Goal: Find specific page/section: Find specific page/section

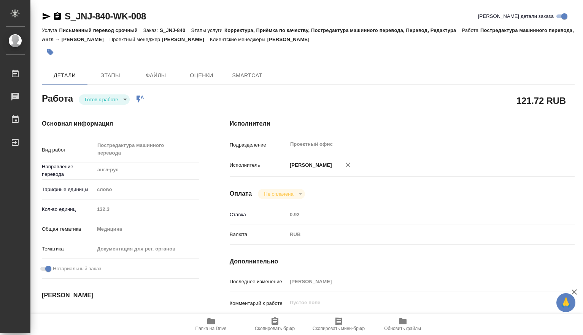
type textarea "x"
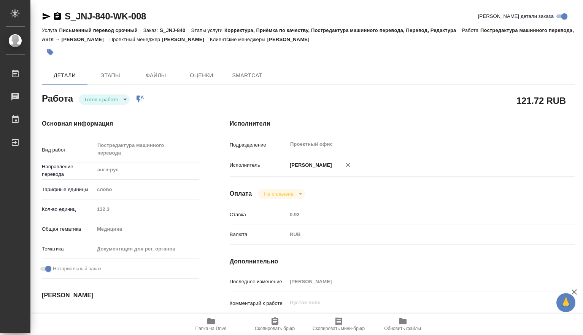
type textarea "x"
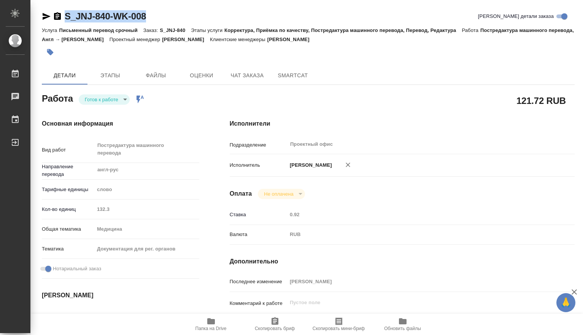
drag, startPoint x: 153, startPoint y: 16, endPoint x: 65, endPoint y: 14, distance: 88.2
click at [65, 14] on div "S_JNJ-840-WK-008 Кратко детали заказа" at bounding box center [308, 16] width 533 height 12
type textarea "x"
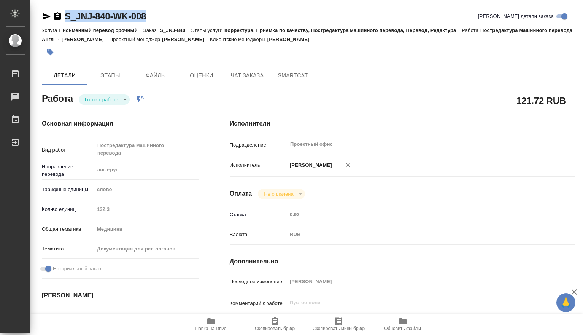
type textarea "x"
copy link "S_JNJ-840-WK-008"
click at [125, 100] on body "🙏 .cls-1 fill:#fff; AWATERA [PERSON_NAME] Чаты График Выйти S_JNJ-840-WK-008 Кр…" at bounding box center [291, 167] width 583 height 335
type textarea "x"
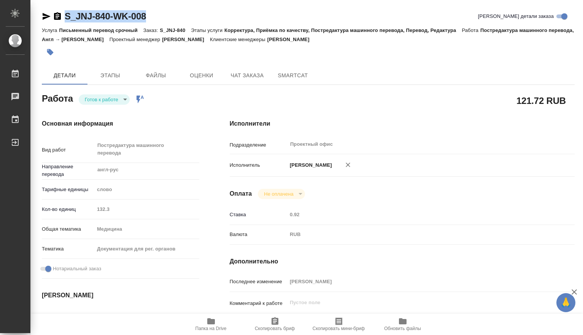
type textarea "x"
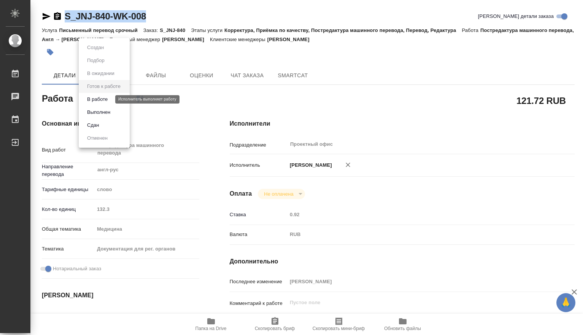
click at [103, 98] on button "В работе" at bounding box center [97, 99] width 25 height 8
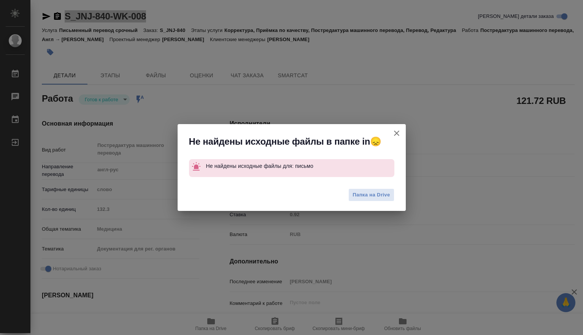
type textarea "x"
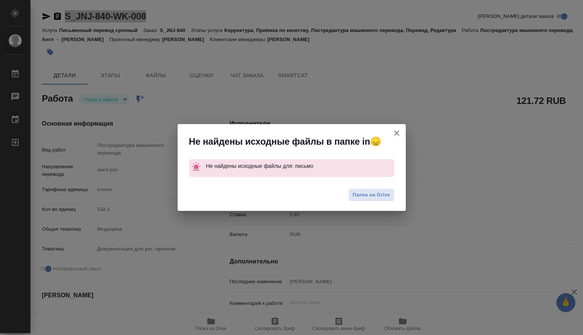
type textarea "x"
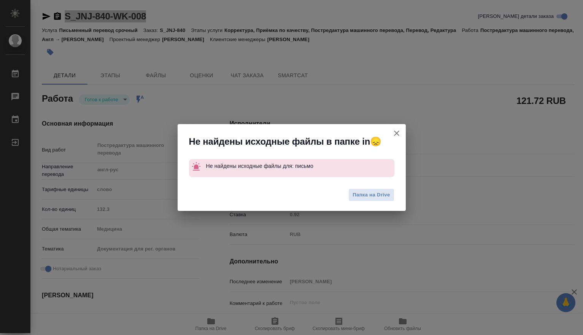
type textarea "x"
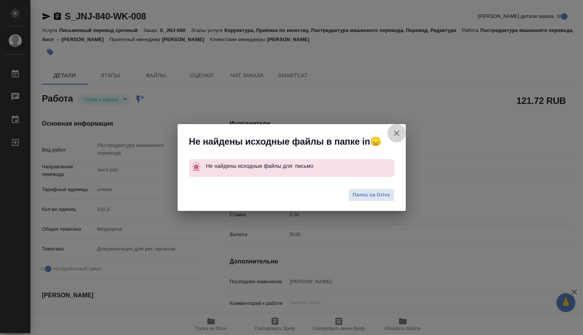
click at [398, 131] on icon "button" at bounding box center [396, 132] width 5 height 5
type textarea "x"
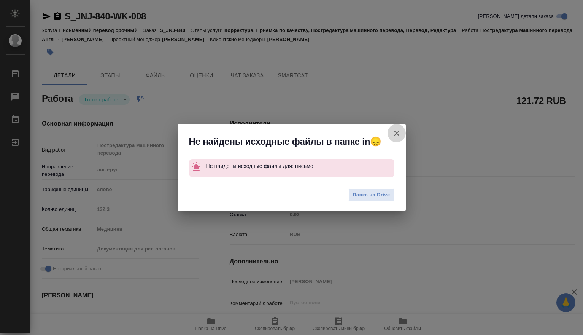
type textarea "x"
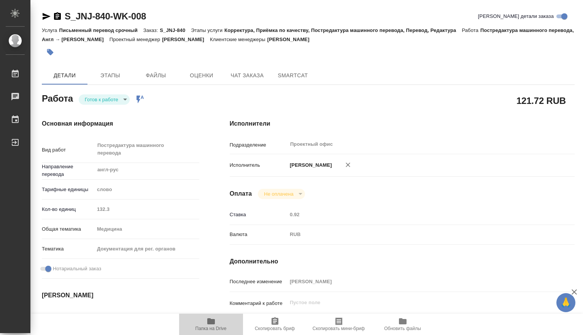
click at [208, 323] on icon "button" at bounding box center [211, 321] width 8 height 6
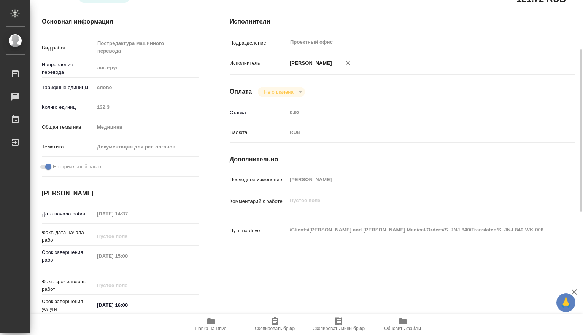
scroll to position [355, 0]
